Goal: Information Seeking & Learning: Learn about a topic

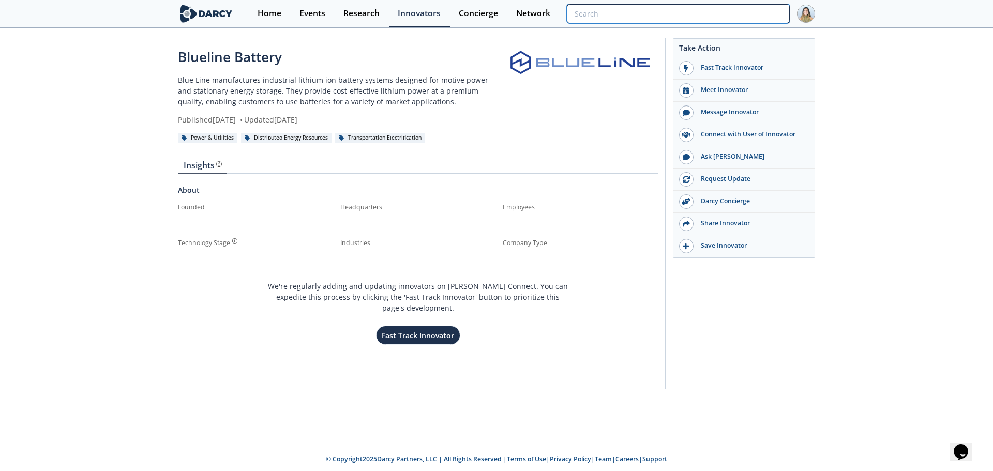
click at [722, 22] on input "search" at bounding box center [678, 13] width 223 height 19
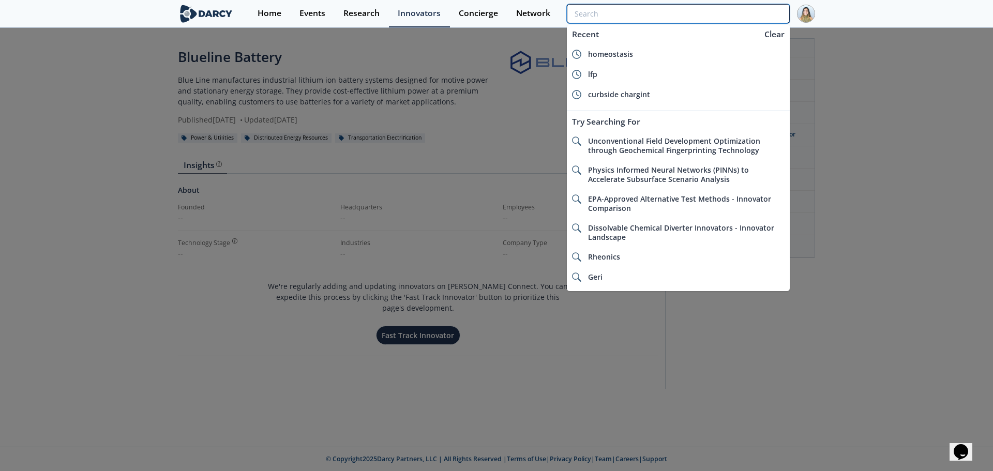
paste input "Myers Emergency & Power Systems"
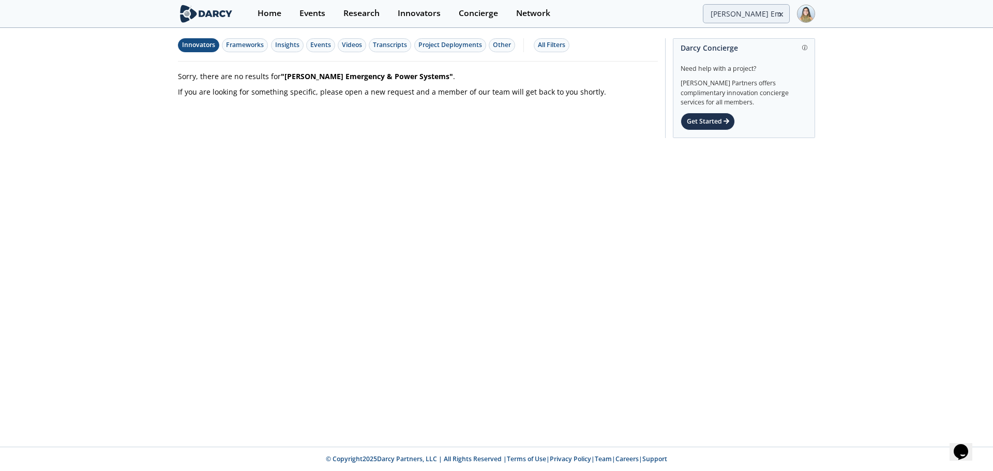
click at [191, 42] on div "Innovators" at bounding box center [198, 44] width 33 height 9
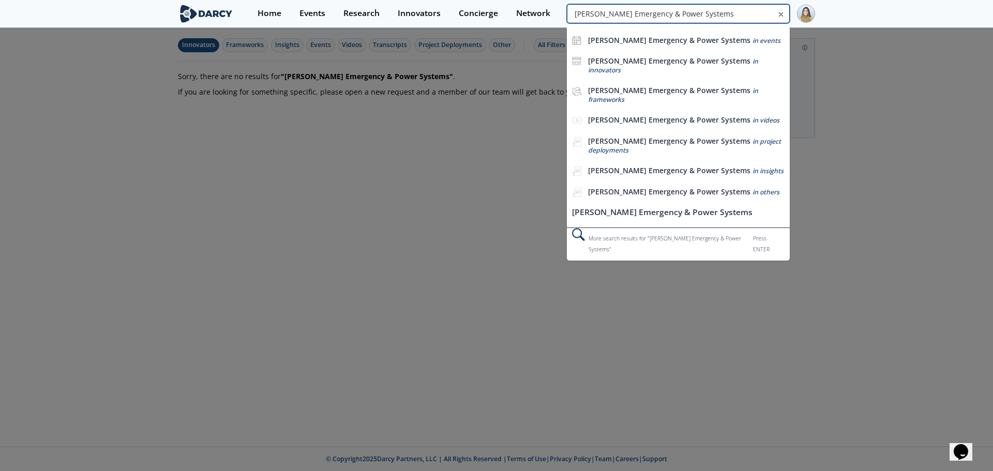
click at [729, 14] on input "Myers Emergency & Power Systems" at bounding box center [678, 13] width 223 height 19
paste input "Graphite One"
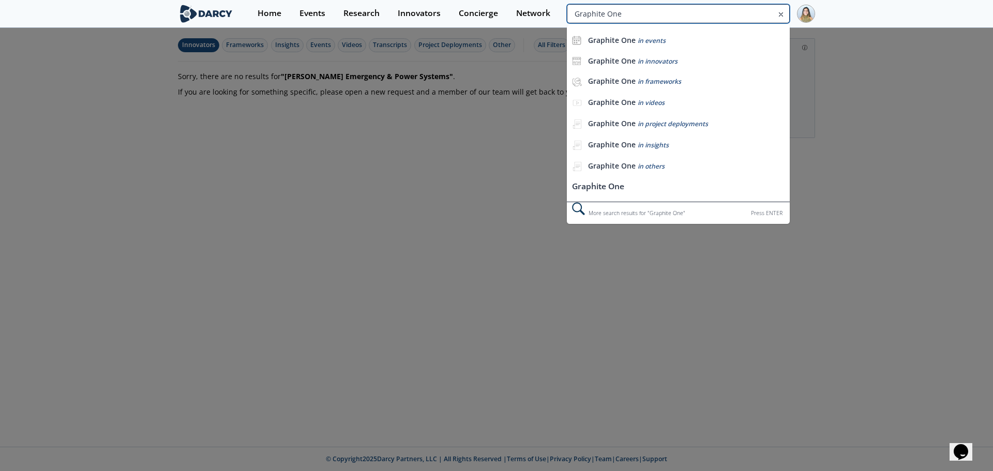
type input "Graphite One"
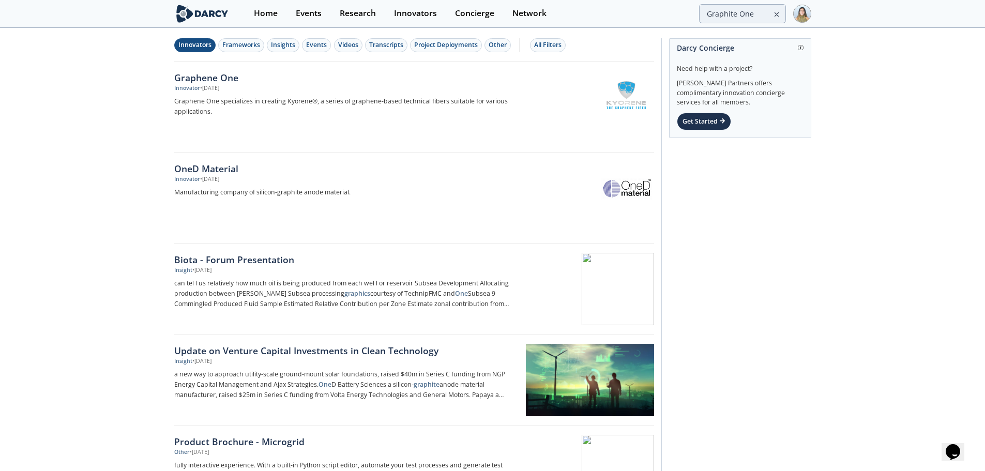
click at [212, 43] on button "Innovators" at bounding box center [194, 45] width 41 height 14
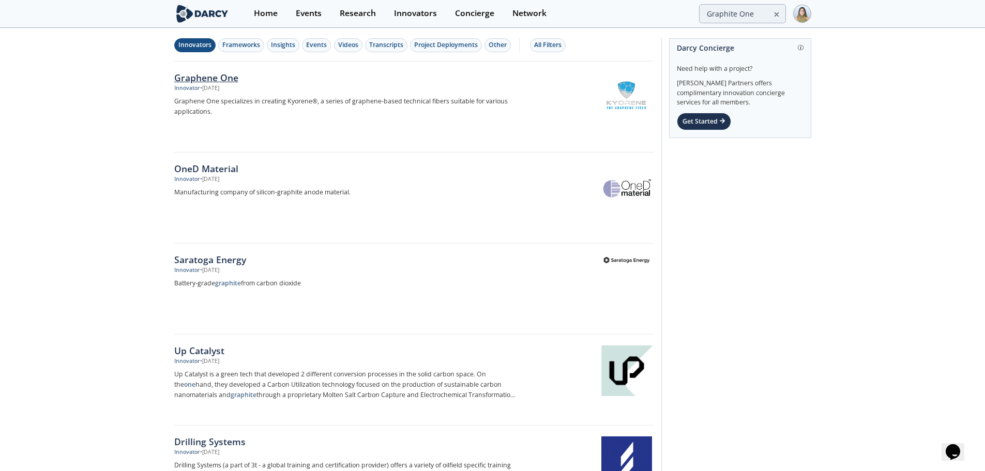
click at [213, 84] on div "• Mar 27, 2024" at bounding box center [209, 88] width 19 height 8
click at [180, 168] on div "OneD Material" at bounding box center [345, 168] width 342 height 13
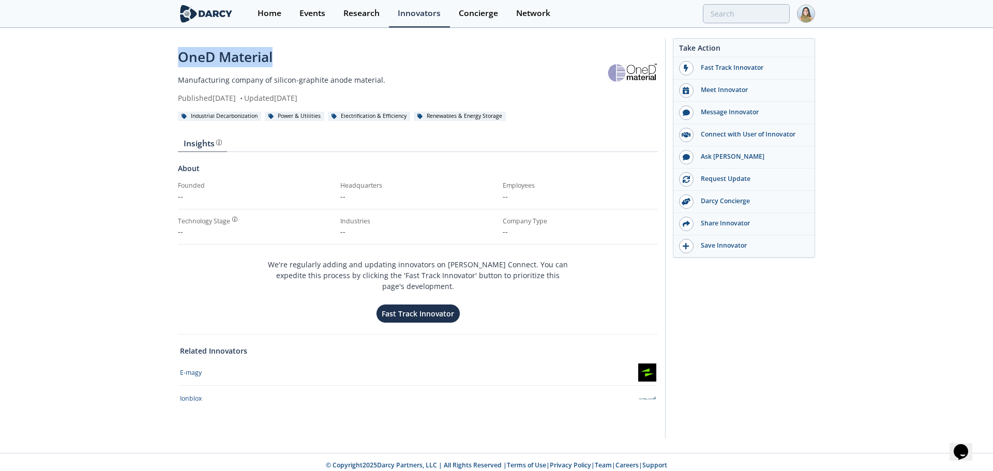
drag, startPoint x: 174, startPoint y: 58, endPoint x: 278, endPoint y: 57, distance: 104.0
click at [278, 57] on div "OneD Material Manufacturing company of silicon-graphite anode material. Publish…" at bounding box center [496, 241] width 993 height 424
copy div "OneD Material"
click at [750, 18] on input "search" at bounding box center [678, 13] width 223 height 19
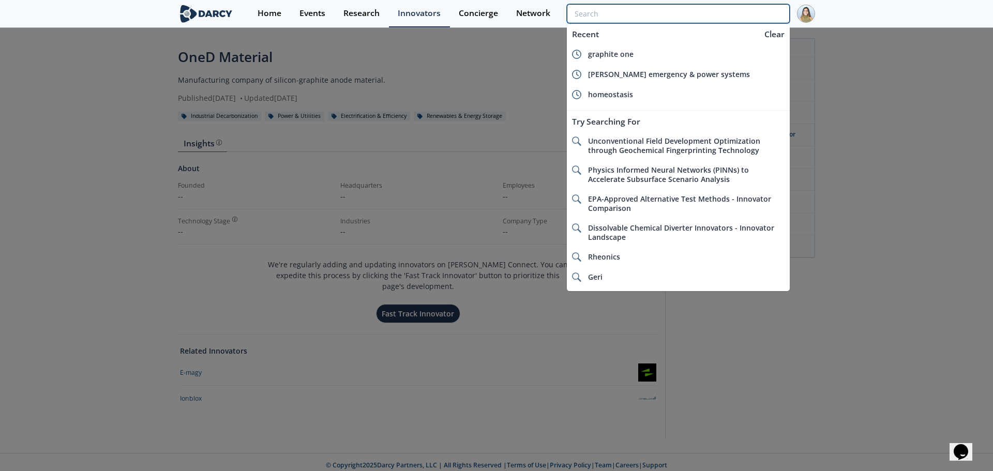
paste input "Talon Metals"
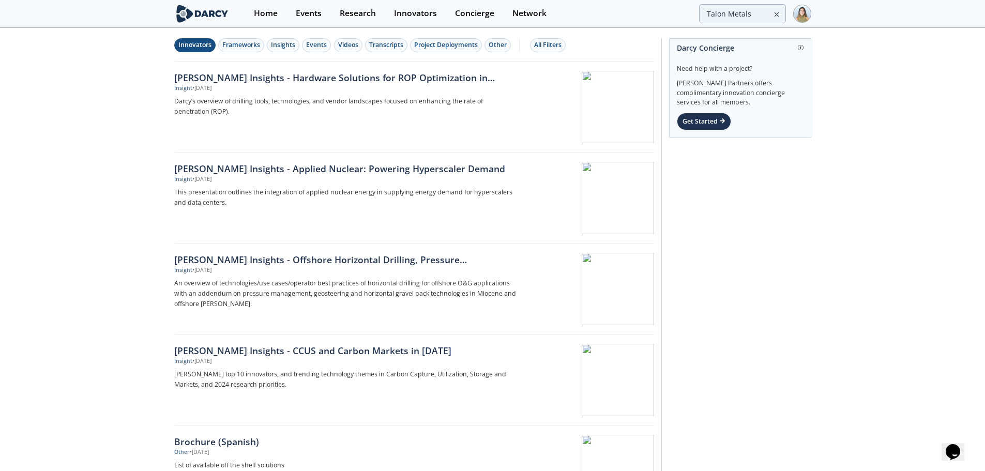
click at [196, 48] on div "Innovators" at bounding box center [194, 44] width 33 height 9
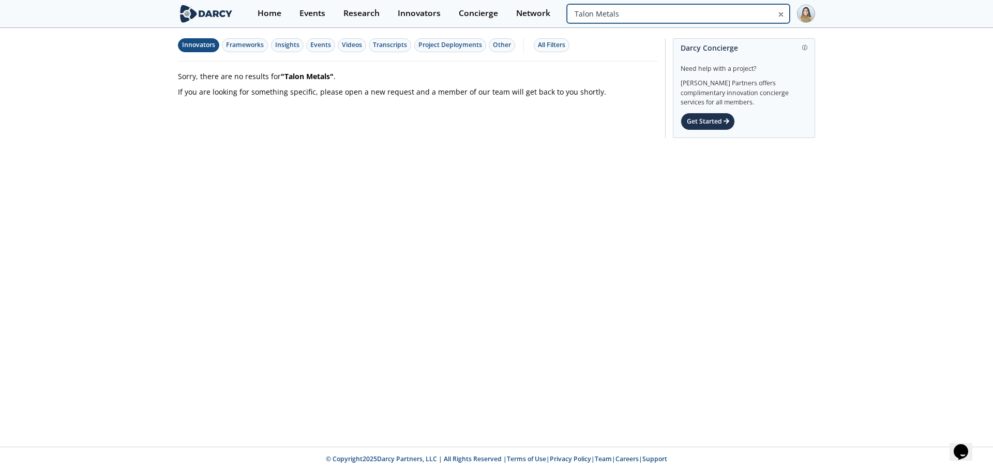
click at [719, 13] on input "Talon Metals" at bounding box center [678, 13] width 223 height 19
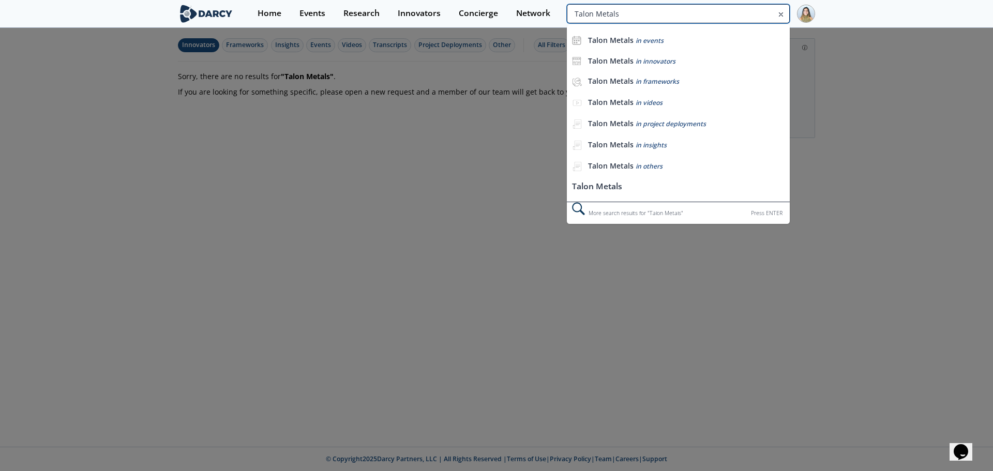
click at [719, 13] on input "Talon Metals" at bounding box center [678, 13] width 223 height 19
paste input "EnerSy"
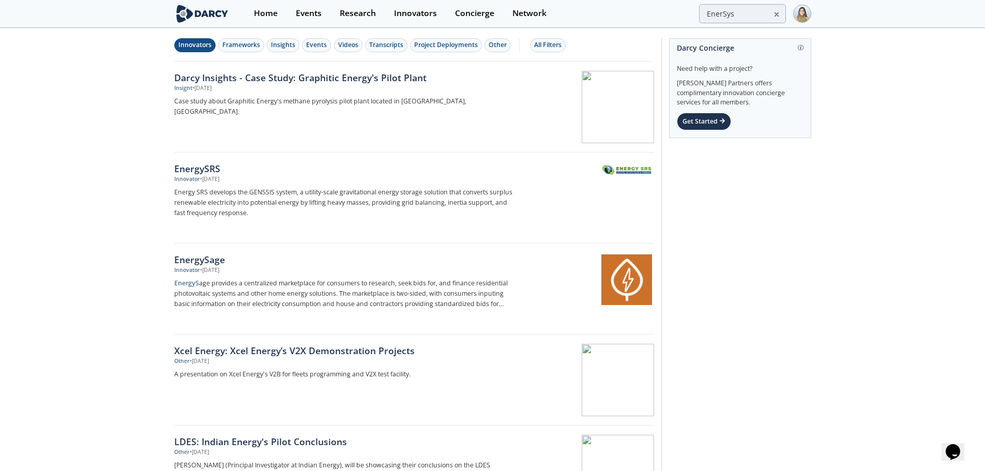
click at [199, 45] on div "Innovators" at bounding box center [194, 44] width 33 height 9
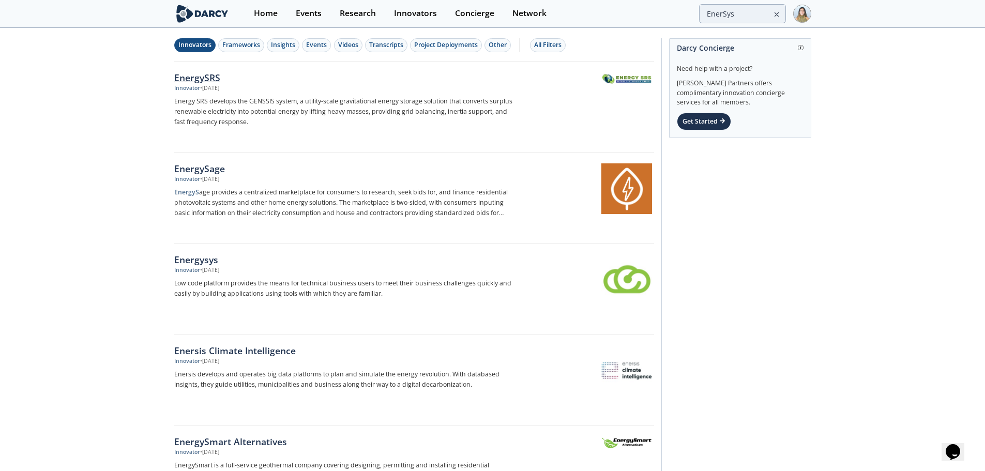
click at [198, 80] on div "EnergySRS" at bounding box center [345, 77] width 342 height 13
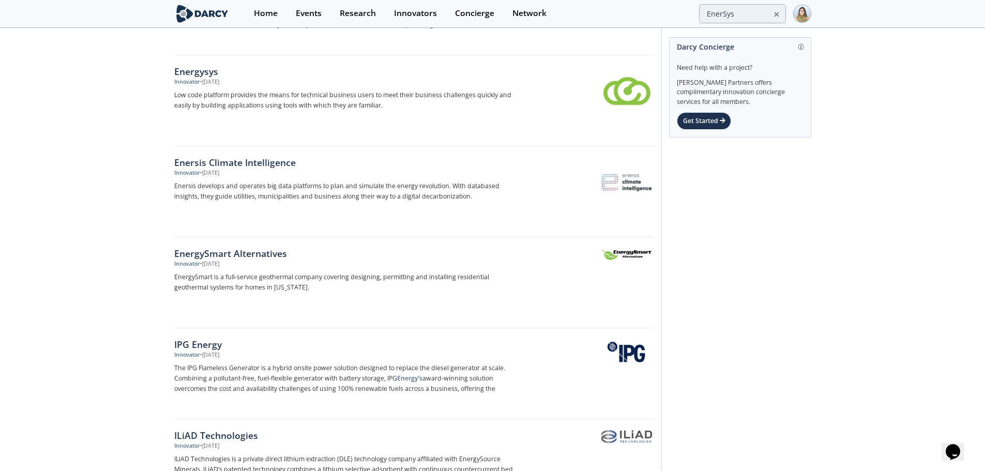
scroll to position [207, 0]
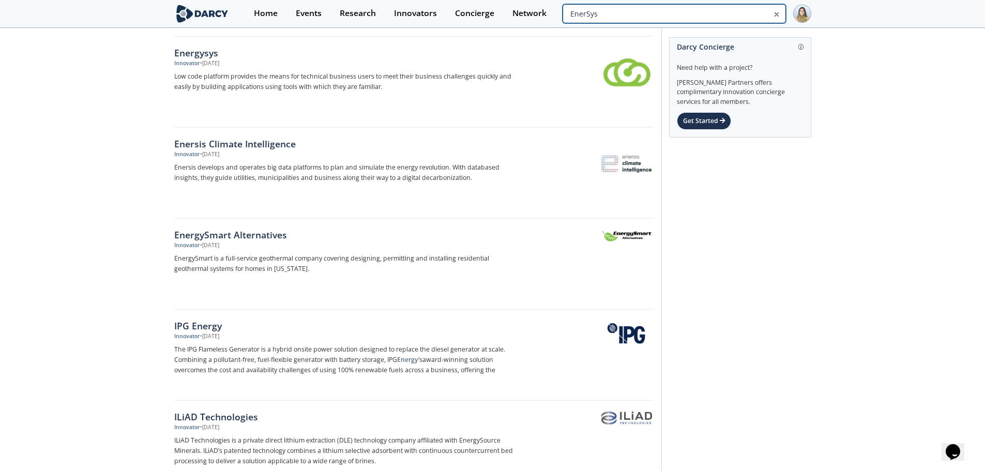
click at [742, 23] on input "EnerSys" at bounding box center [674, 13] width 223 height 19
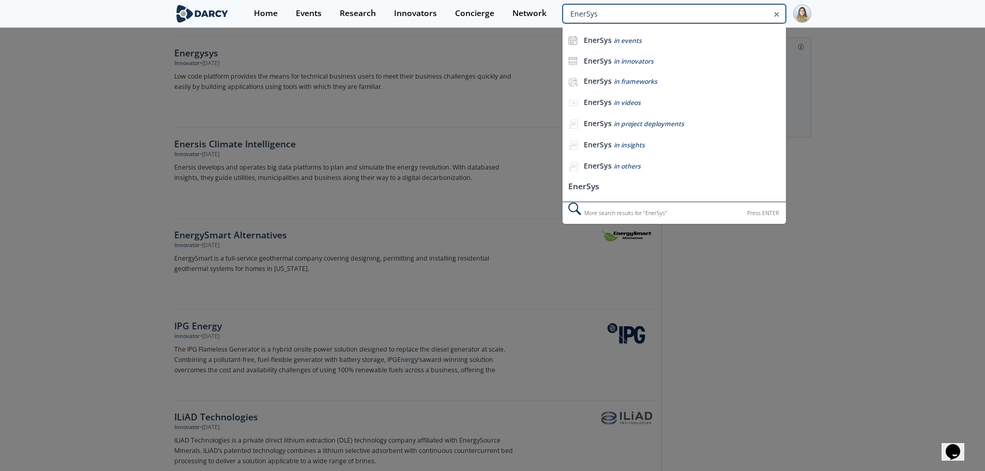
click at [741, 21] on input "EnerSys" at bounding box center [674, 13] width 223 height 19
paste input "Fluence Energy"
type input "Fluence Energy"
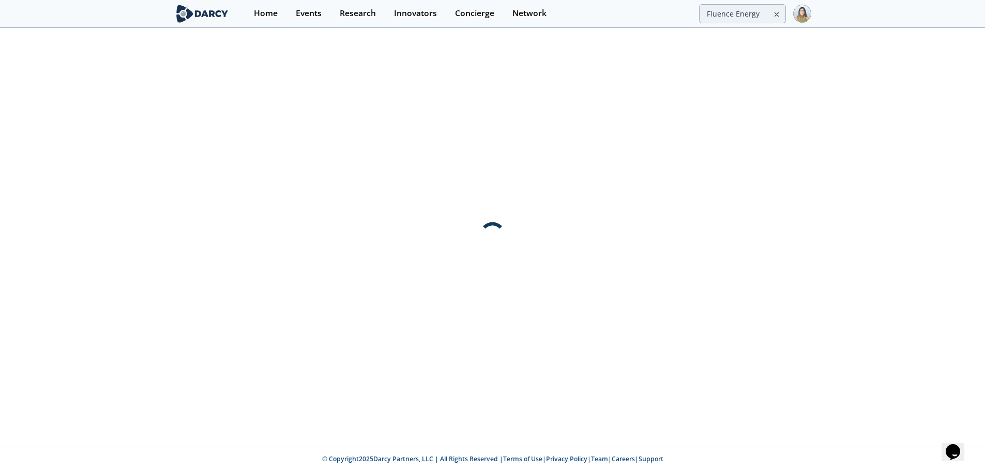
scroll to position [0, 0]
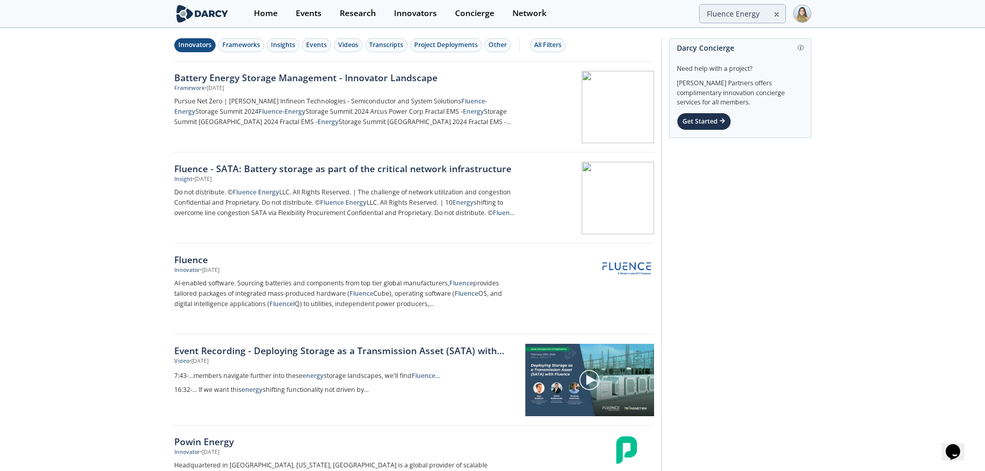
click at [200, 49] on div "Innovators" at bounding box center [194, 44] width 33 height 9
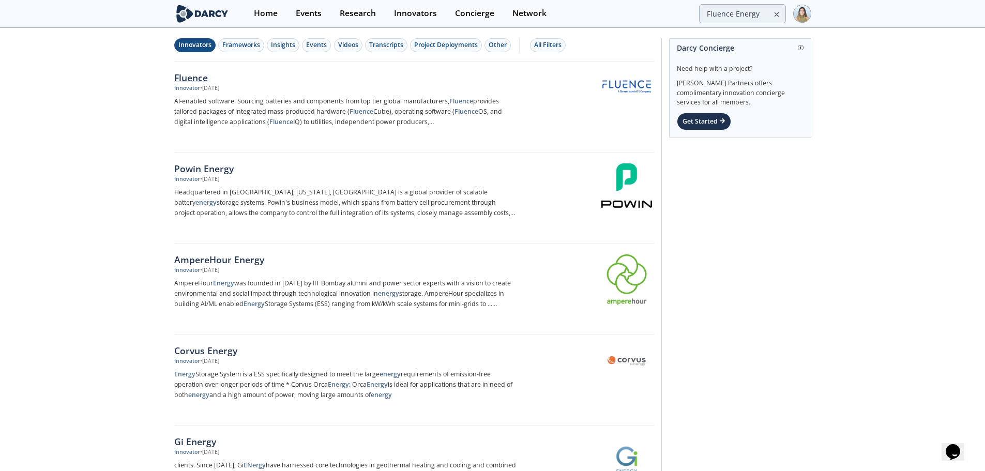
click at [186, 83] on div "Fluence" at bounding box center [345, 77] width 342 height 13
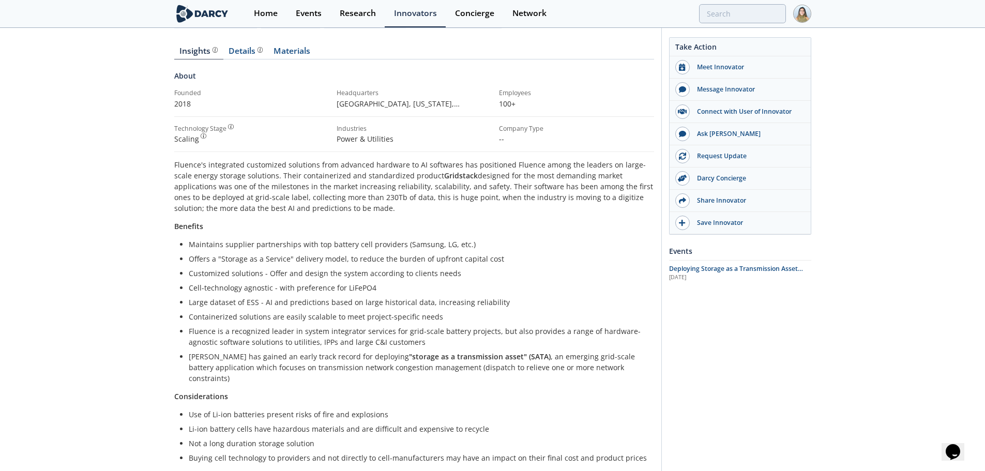
scroll to position [52, 0]
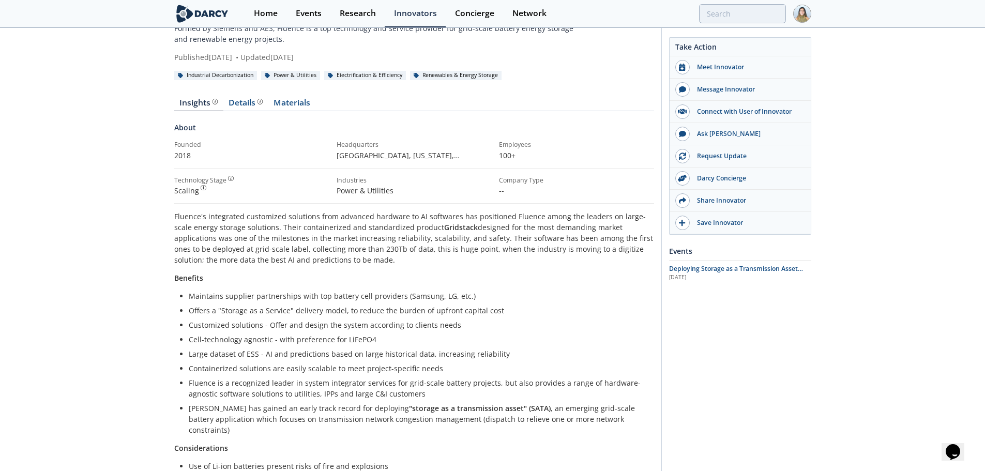
click at [238, 95] on div "Insights Details Product overview, business model, technology and applications …" at bounding box center [414, 439] width 480 height 710
click at [233, 101] on div "Details Product overview, business model, technology and applications as added …" at bounding box center [246, 103] width 34 height 8
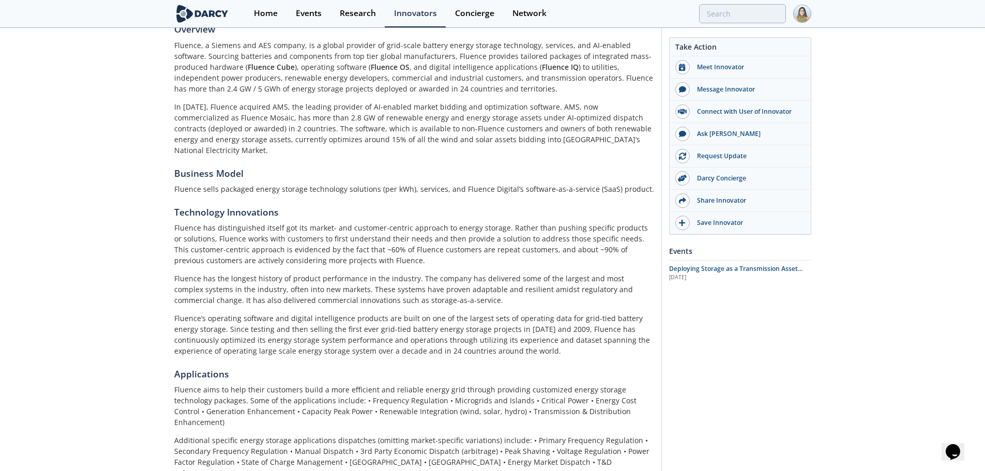
scroll to position [207, 0]
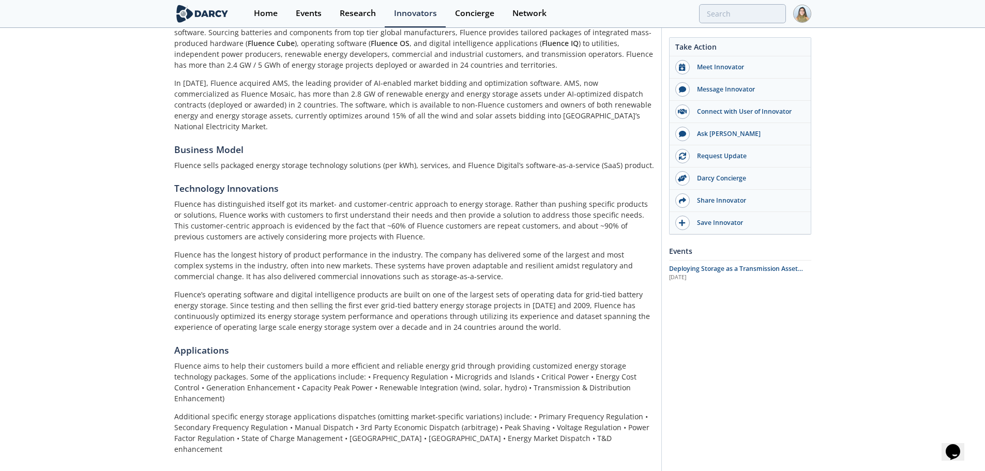
click at [720, 4] on div "Home Events Research Innovators Concierge Network" at bounding box center [528, 13] width 566 height 27
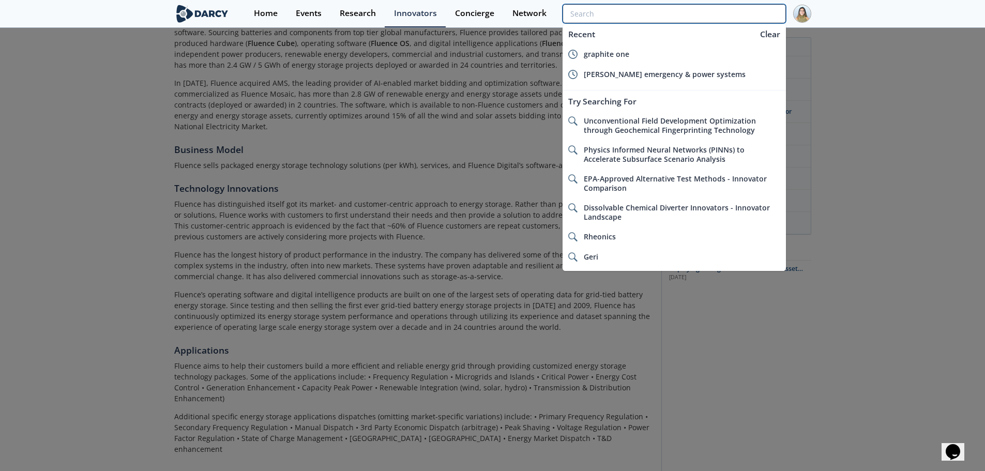
click at [720, 7] on input "search" at bounding box center [674, 13] width 223 height 19
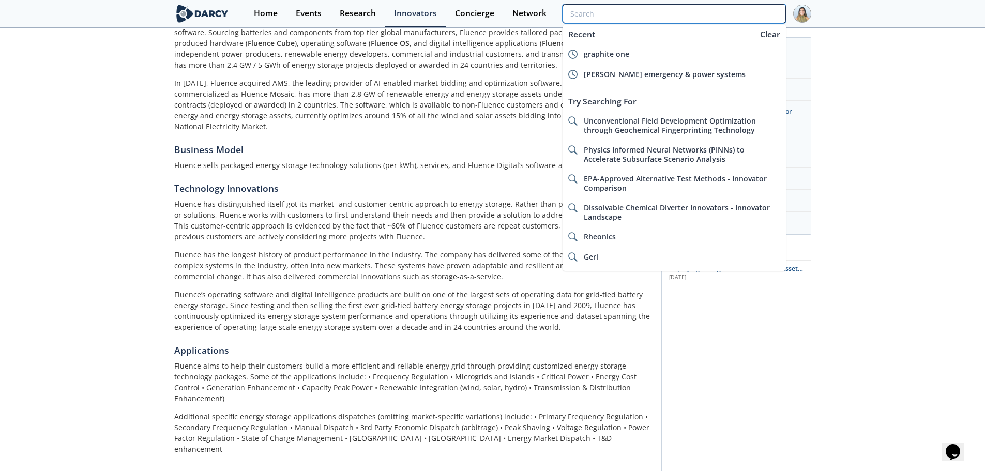
paste input "Sparkz"
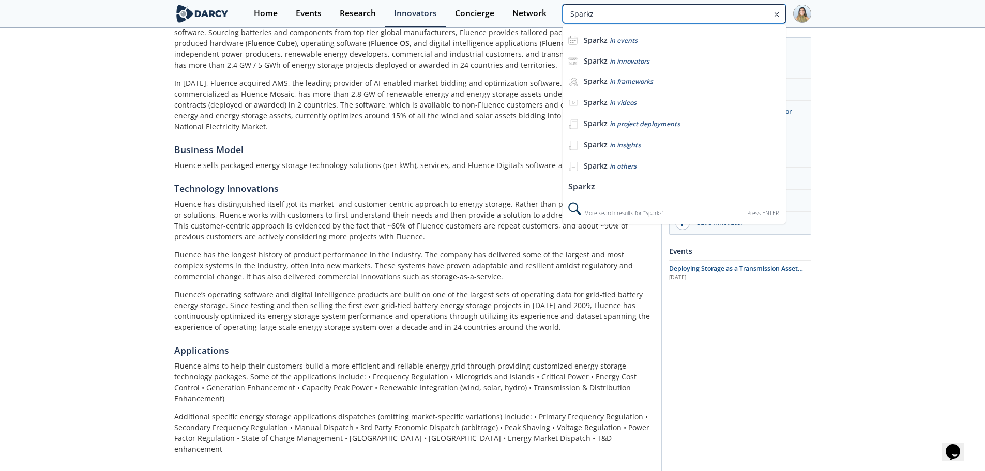
type input "Sparkz"
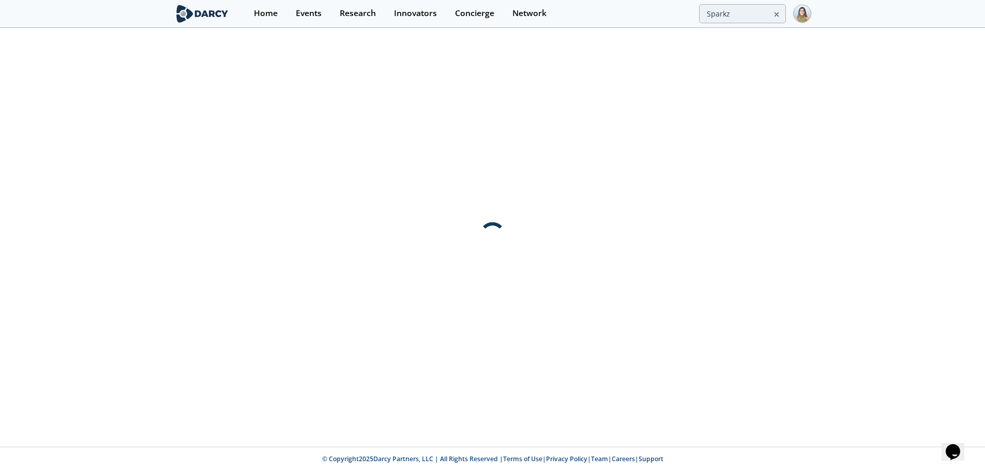
scroll to position [0, 0]
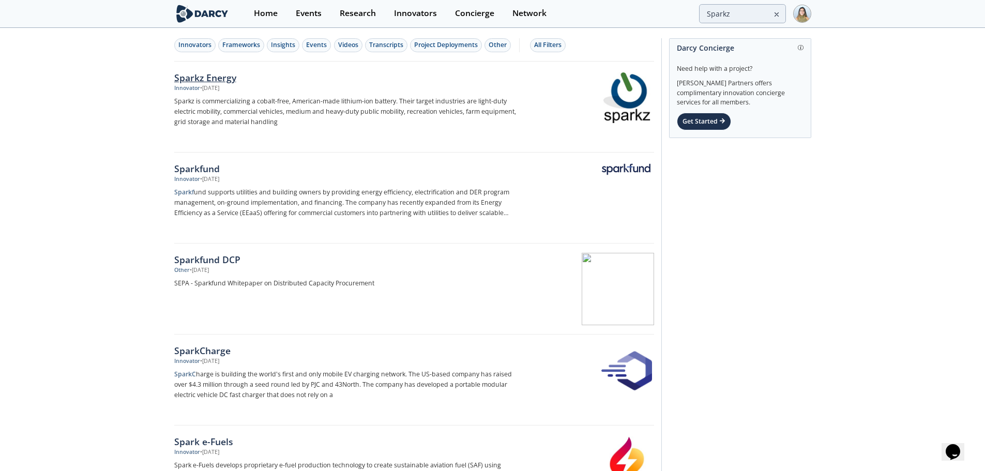
click at [187, 71] on div "Sparkz Energy" at bounding box center [345, 77] width 342 height 13
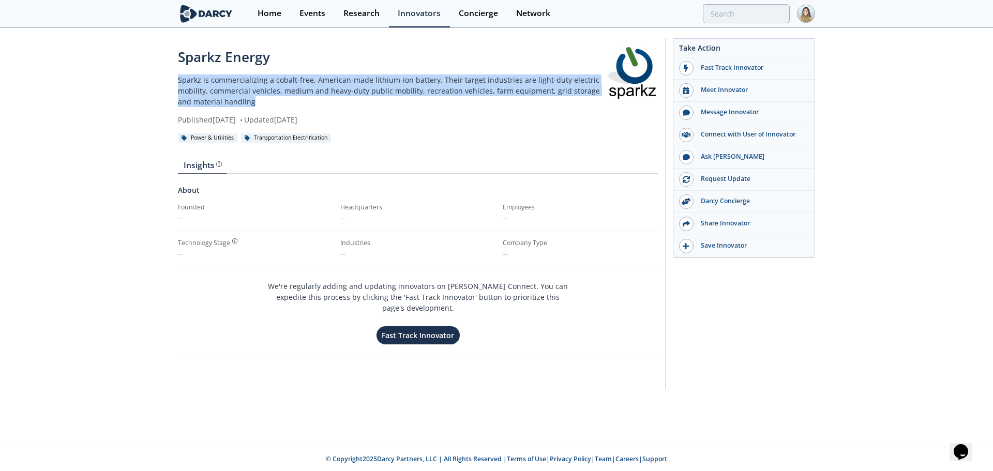
drag, startPoint x: 177, startPoint y: 80, endPoint x: 246, endPoint y: 100, distance: 71.3
click at [246, 100] on div "Sparkz Energy Sparkz is commercializing a cobalt-free, American-made lithium-io…" at bounding box center [496, 216] width 993 height 375
copy p "Sparkz is commercializing a cobalt-free, American-made lithium-ion battery. The…"
click at [142, 106] on div "Sparkz Energy Sparkz is commercializing a cobalt-free, American-made lithium-io…" at bounding box center [496, 216] width 993 height 375
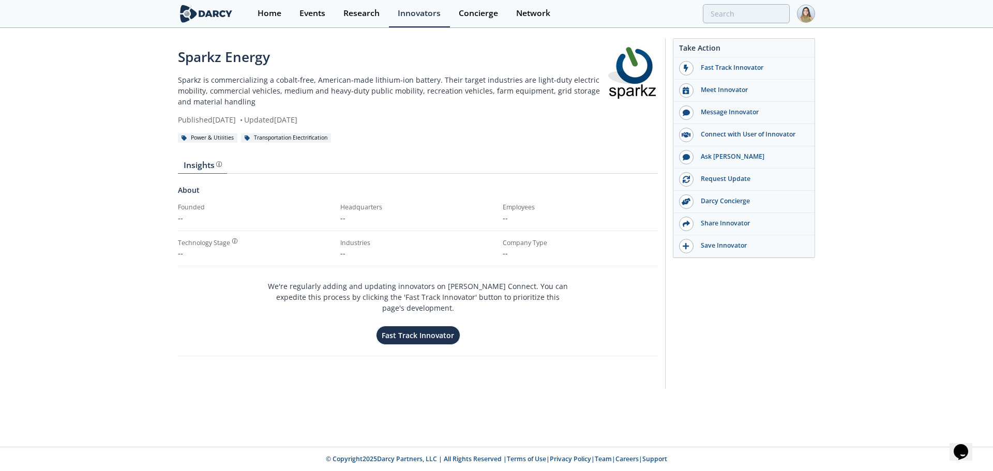
click at [742, 2] on div "Home Events Research Innovators Concierge Network" at bounding box center [532, 13] width 566 height 27
click at [742, 5] on input "search" at bounding box center [678, 13] width 223 height 19
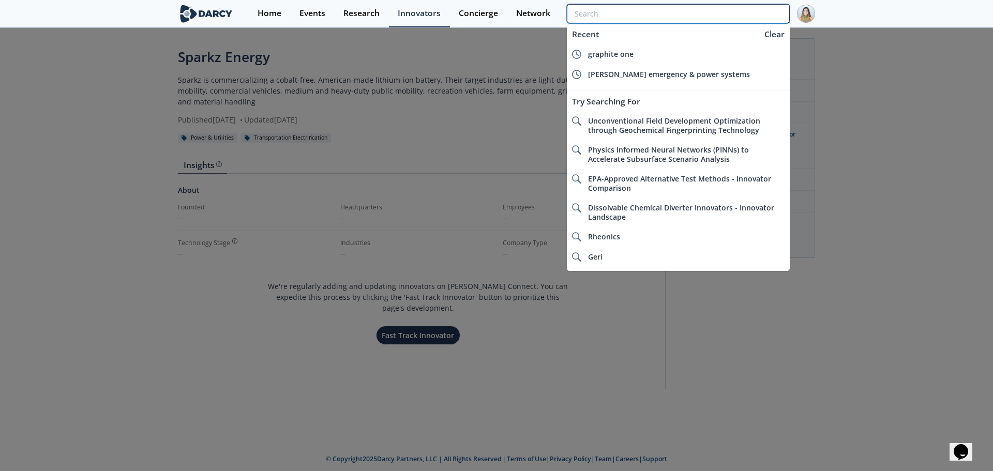
paste input "Electrovaya"
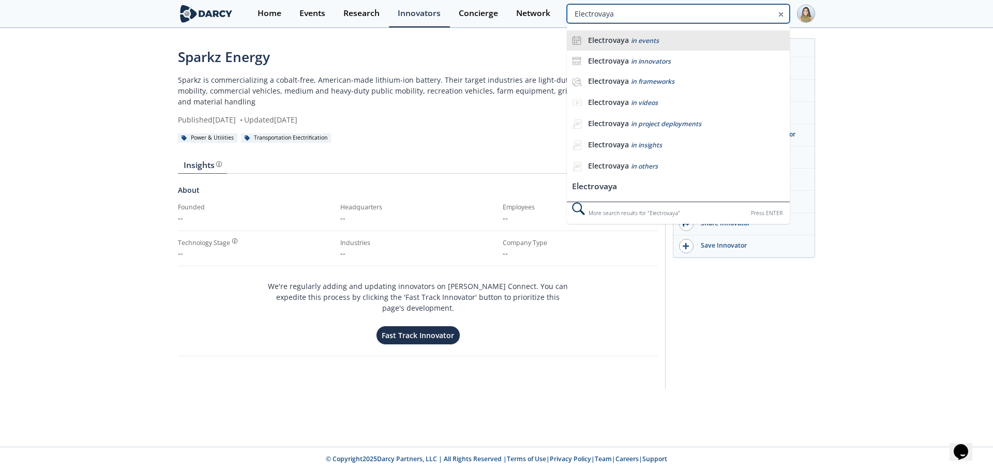
type input "Electrovaya"
click at [665, 40] on div "Electrovaya in events" at bounding box center [686, 41] width 197 height 10
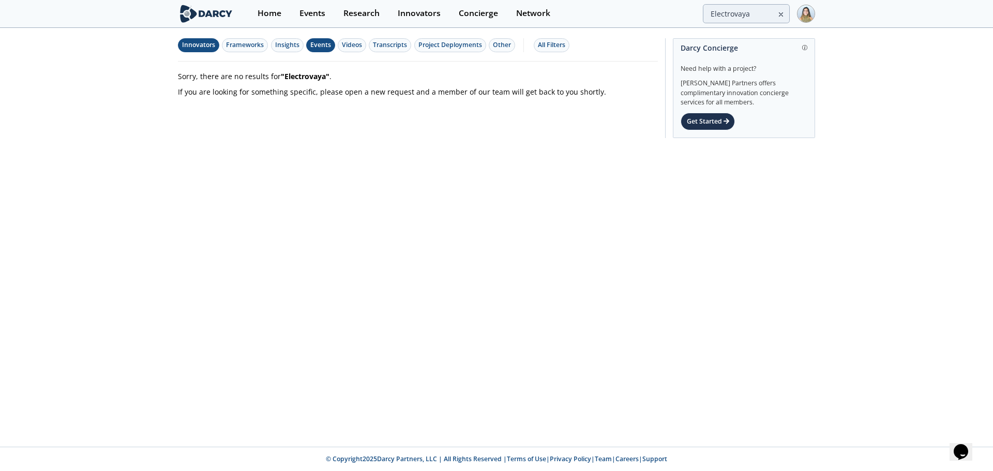
click at [204, 44] on div "Innovators" at bounding box center [198, 44] width 33 height 9
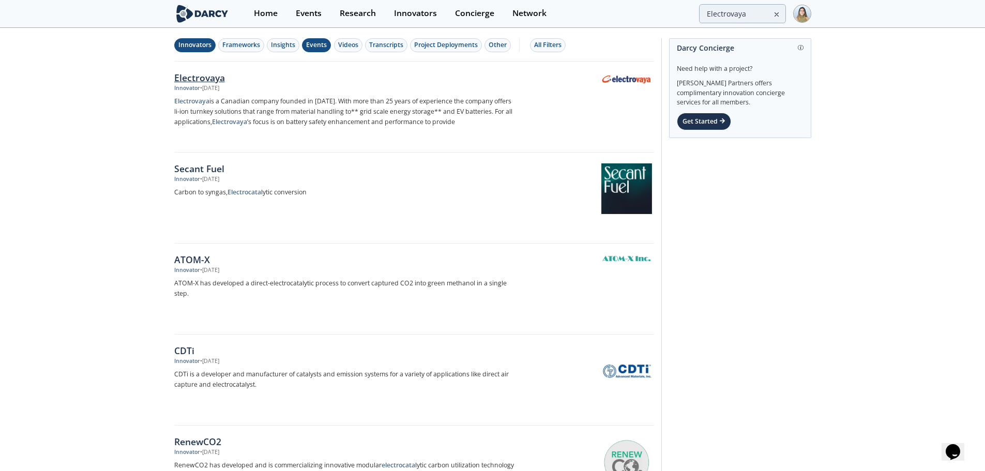
click at [218, 84] on div "Electrovaya" at bounding box center [345, 77] width 342 height 13
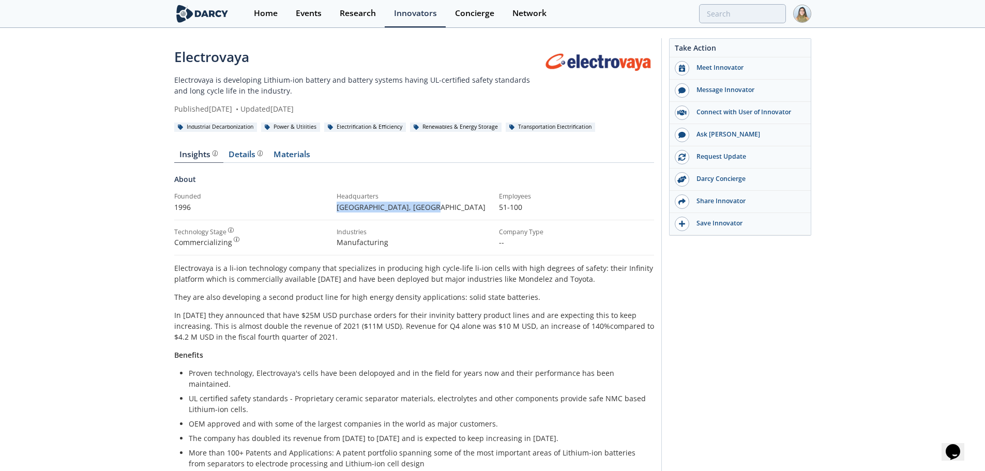
drag, startPoint x: 337, startPoint y: 207, endPoint x: 463, endPoint y: 206, distance: 125.7
click at [463, 206] on p "Mississauga , Canada" at bounding box center [414, 207] width 155 height 11
copy p "Mississauga , Canada"
drag, startPoint x: 242, startPoint y: 158, endPoint x: 240, endPoint y: 165, distance: 7.5
click at [242, 158] on div "Details" at bounding box center [246, 155] width 34 height 8
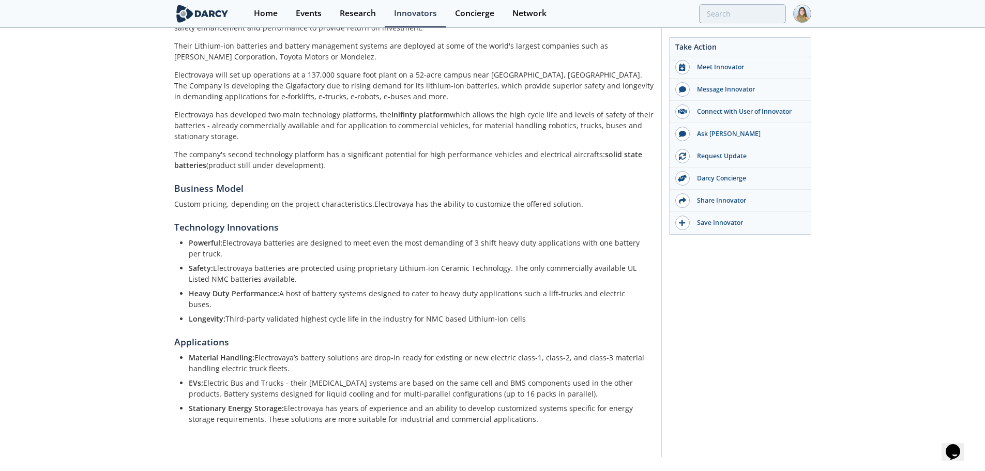
scroll to position [237, 0]
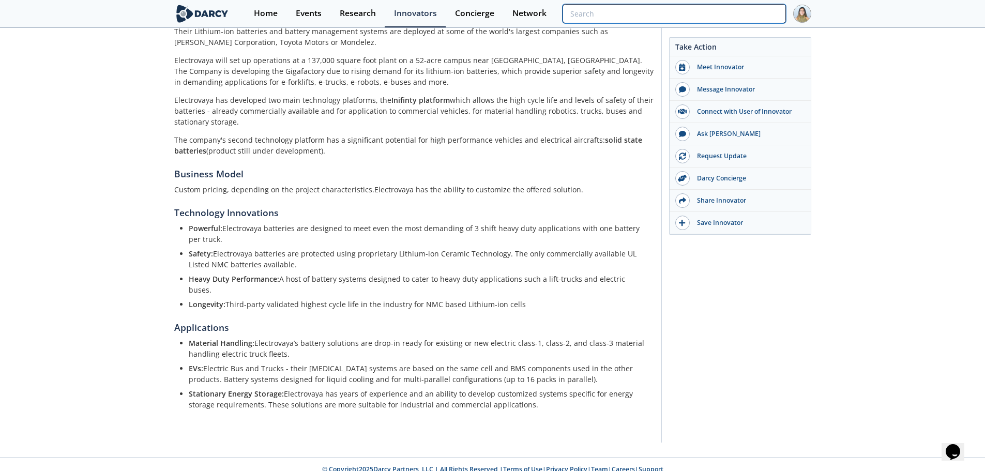
click at [706, 14] on input "search" at bounding box center [674, 13] width 223 height 19
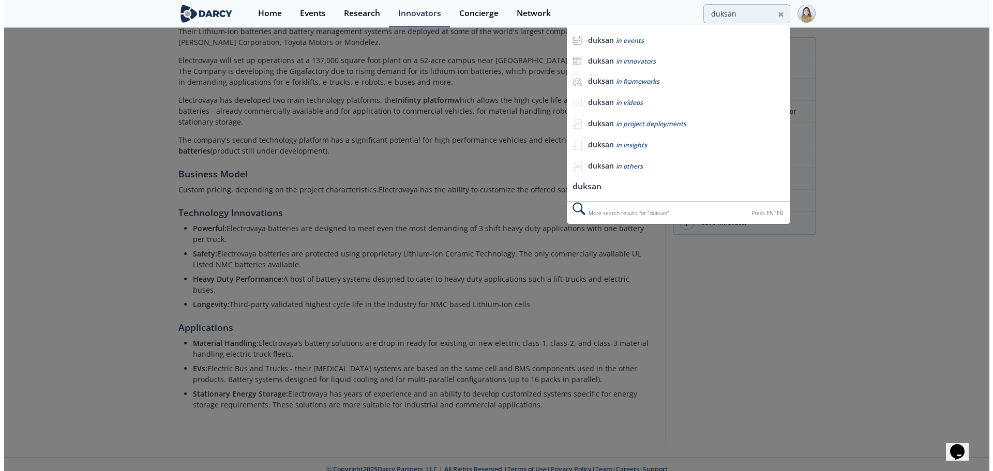
scroll to position [0, 0]
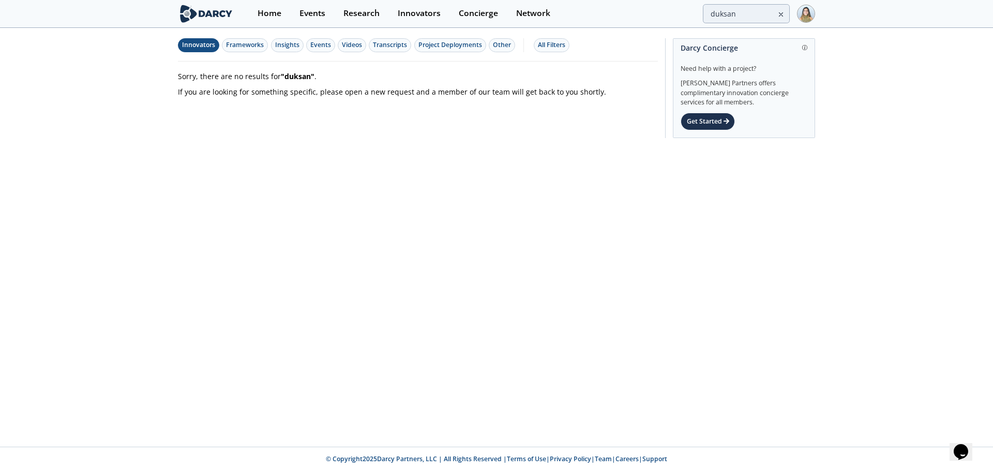
click at [206, 43] on div "Innovators" at bounding box center [198, 44] width 33 height 9
click at [732, 7] on input "duksan" at bounding box center [678, 13] width 223 height 19
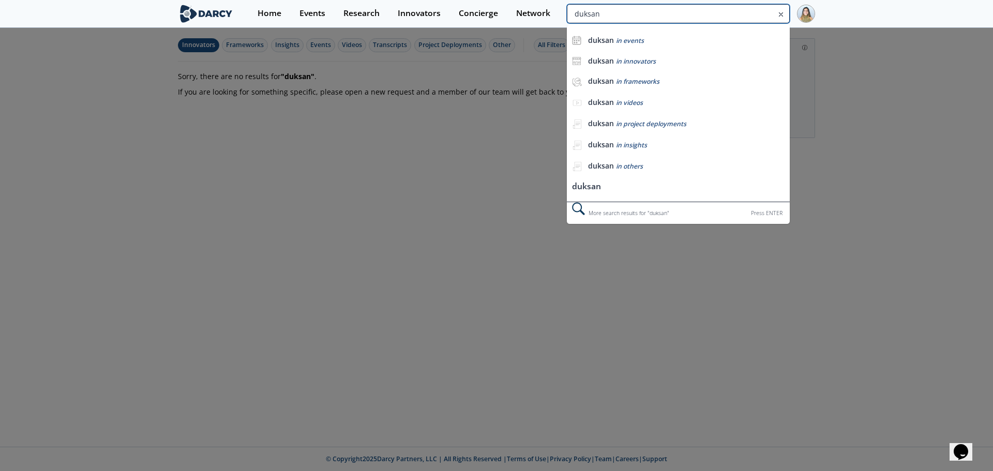
click at [734, 8] on input "duksan" at bounding box center [678, 13] width 223 height 19
click at [702, 20] on input "duksan" at bounding box center [678, 13] width 223 height 19
type input "e"
type input "neo battery"
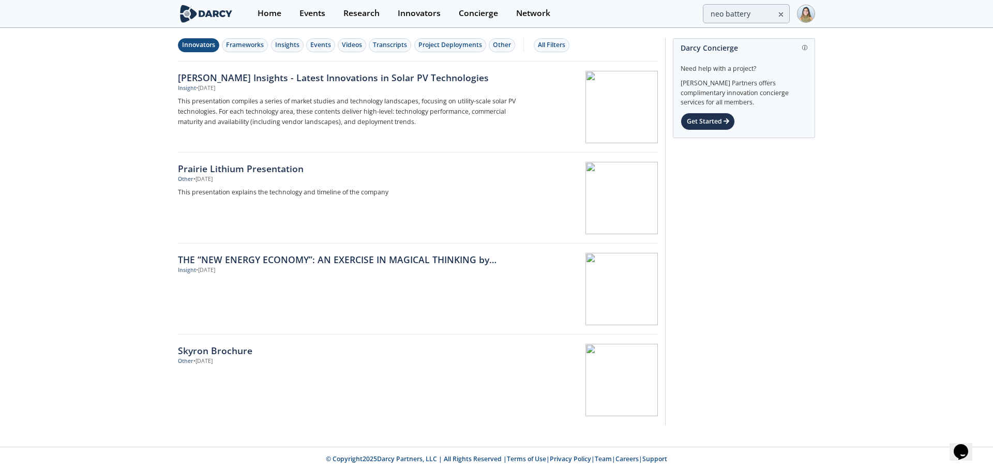
click at [204, 44] on div "Innovators" at bounding box center [198, 44] width 33 height 9
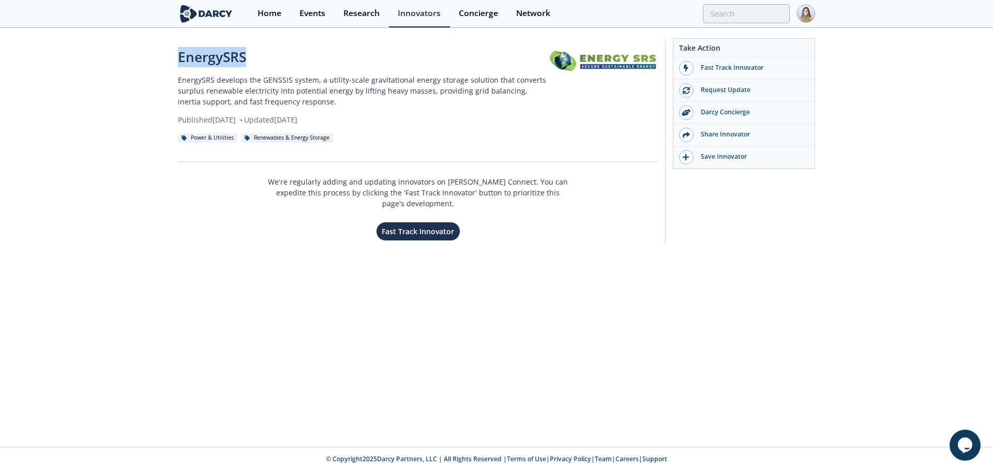
drag, startPoint x: 177, startPoint y: 62, endPoint x: 247, endPoint y: 57, distance: 70.0
click at [247, 57] on div "EnergySRS EnergySRS develops the GENSSIS system, a utility-scale gravitational …" at bounding box center [496, 144] width 993 height 230
